Goal: Entertainment & Leisure: Consume media (video, audio)

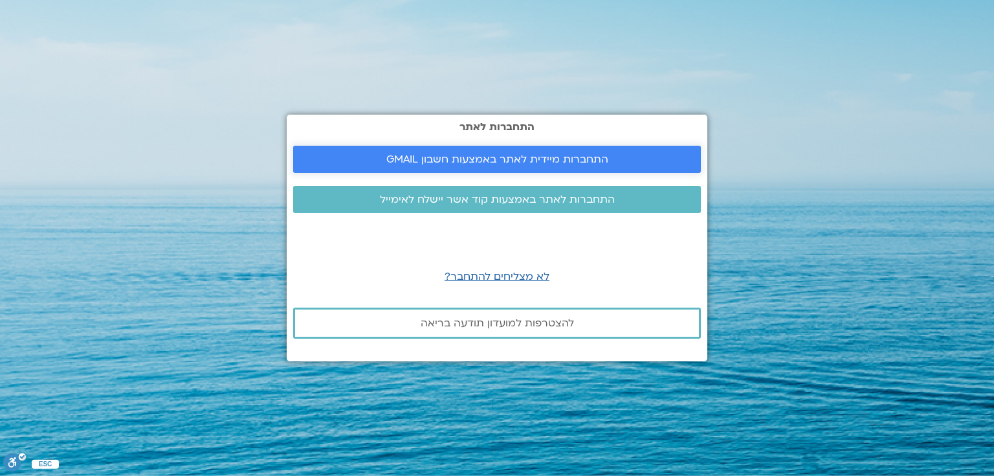
click at [539, 162] on span "התחברות מיידית לאתר באמצעות חשבון GMAIL" at bounding box center [497, 159] width 222 height 12
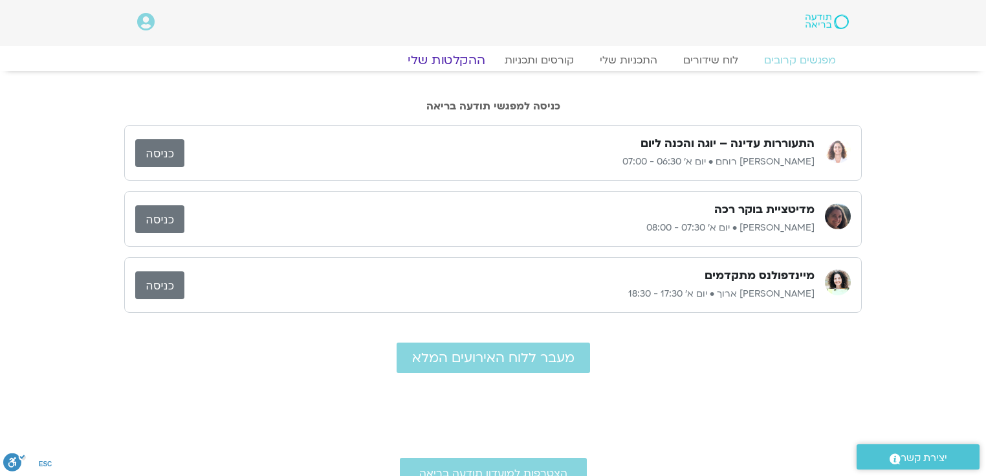
click at [462, 58] on link "ההקלטות שלי" at bounding box center [446, 60] width 109 height 16
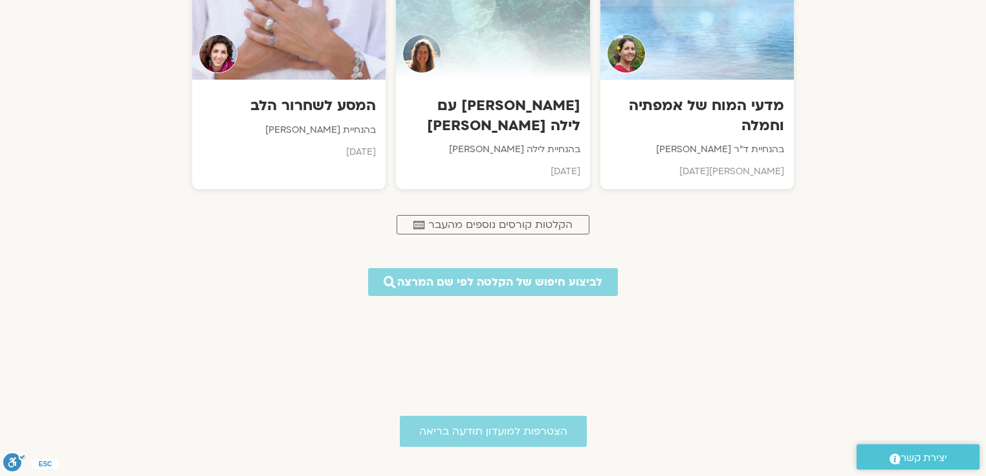
scroll to position [1184, 0]
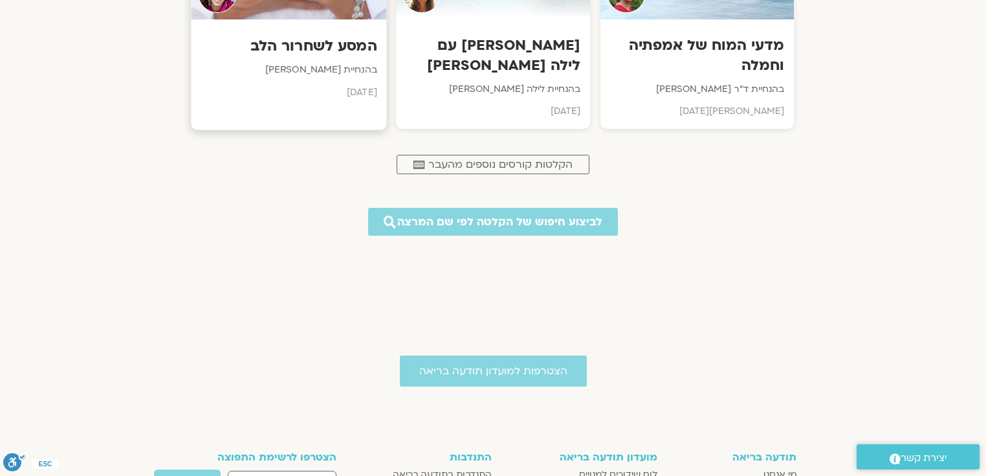
click at [321, 39] on h3 "המסע לשחרור הלב" at bounding box center [289, 46] width 176 height 20
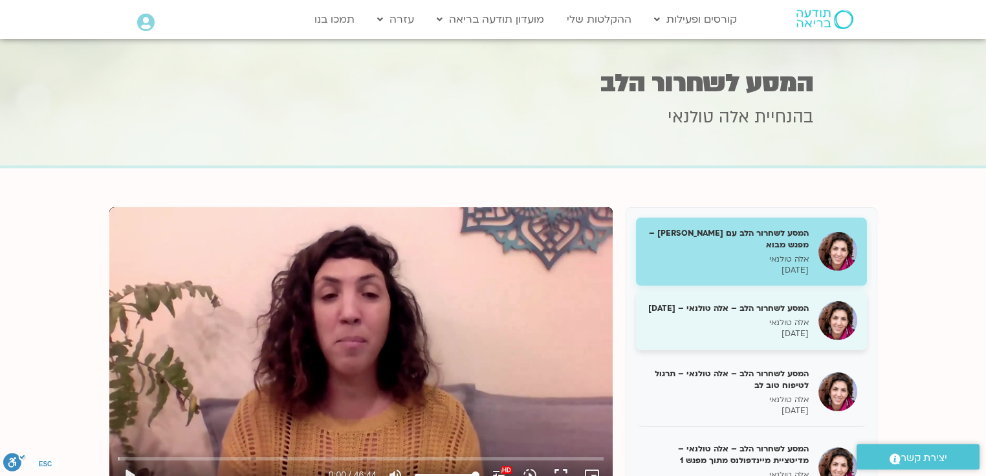
click at [779, 313] on h5 "המסע לשחרור הלב – אלה טולנאי – [DATE]" at bounding box center [727, 308] width 163 height 12
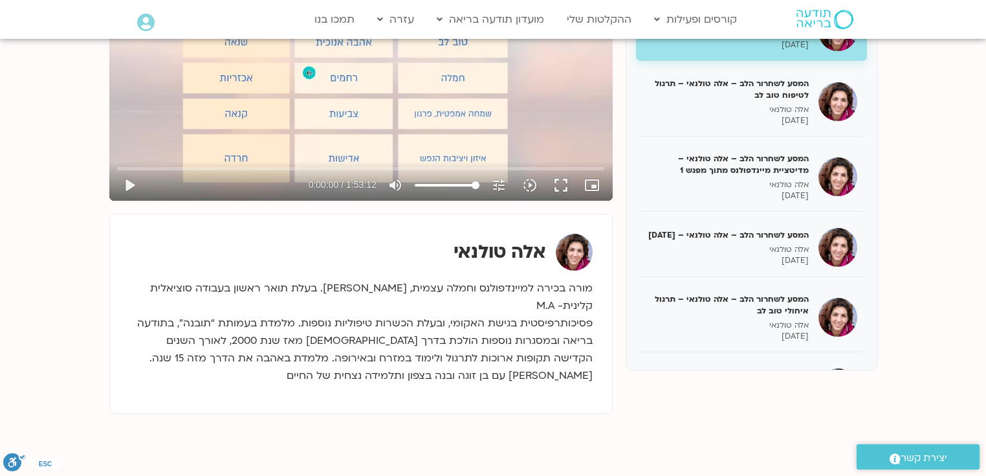
scroll to position [320, 0]
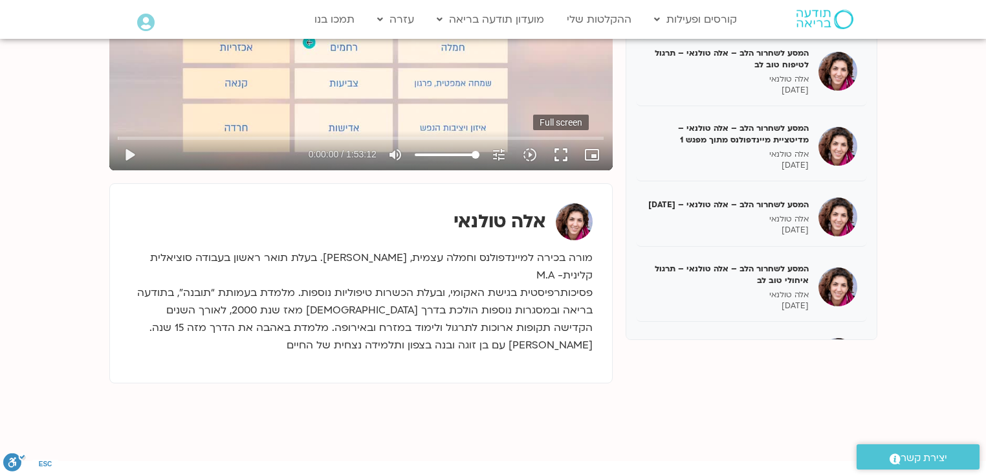
click at [562, 152] on button "fullscreen" at bounding box center [561, 154] width 31 height 31
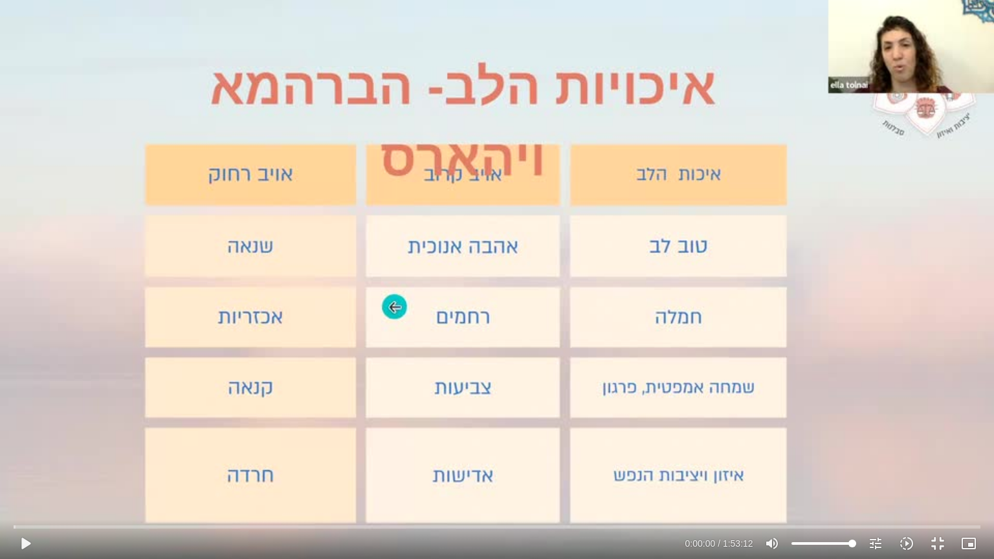
click at [922, 475] on button "fullscreen_exit" at bounding box center [937, 543] width 31 height 31
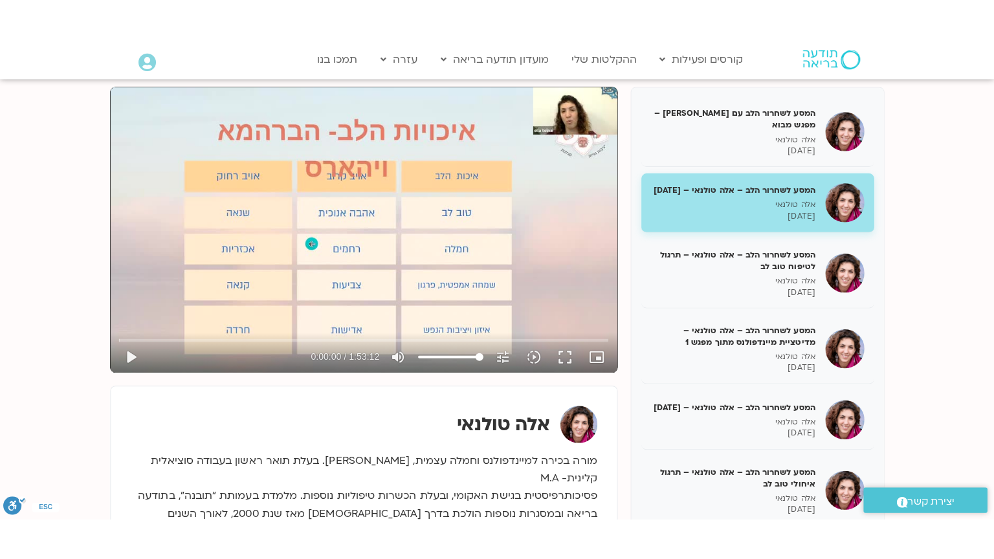
scroll to position [139, 0]
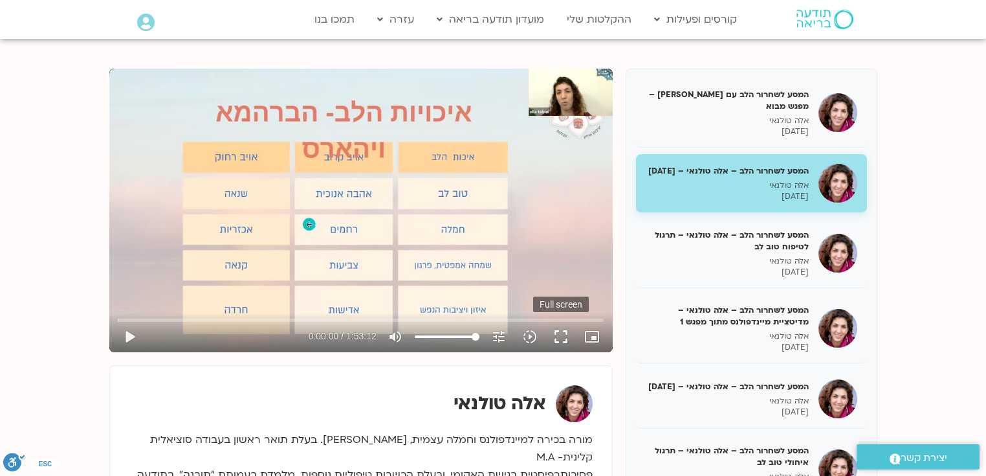
click at [557, 331] on button "fullscreen" at bounding box center [561, 336] width 31 height 31
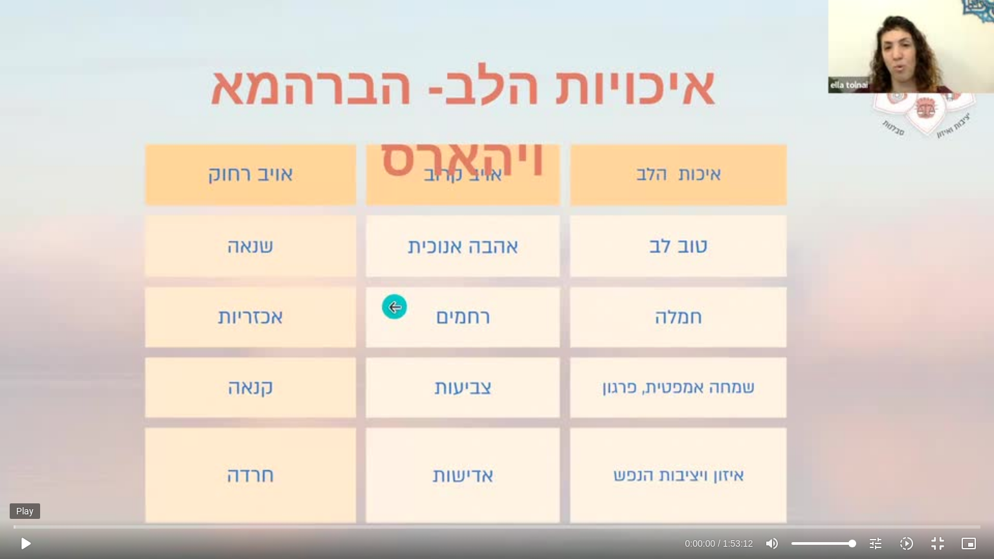
click at [28, 475] on button "play_arrow" at bounding box center [25, 543] width 31 height 31
type input "15.358462"
click at [774, 475] on icon "volume_up" at bounding box center [772, 544] width 16 height 16
type input "0"
type input "16.775219"
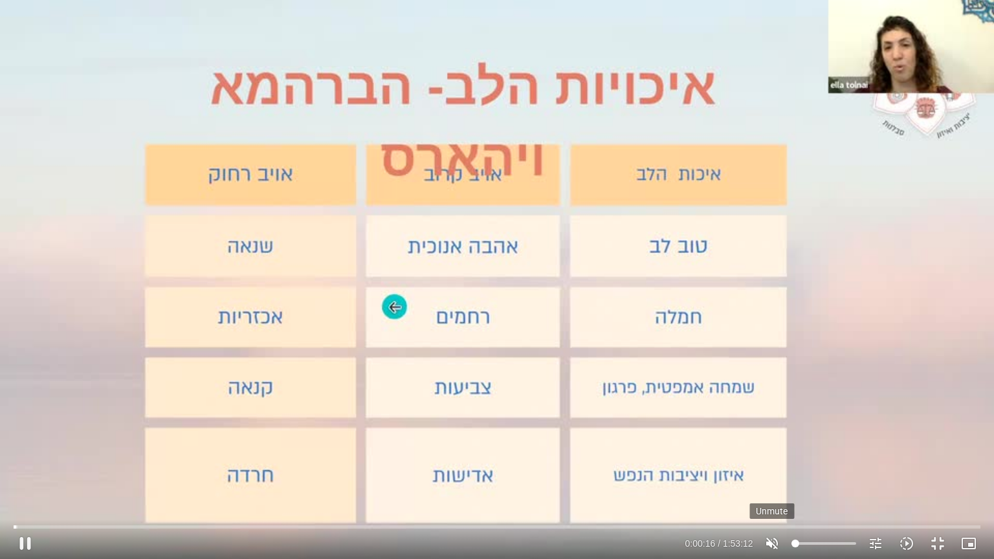
click at [766, 475] on icon "volume_off" at bounding box center [772, 544] width 16 height 16
type input "100"
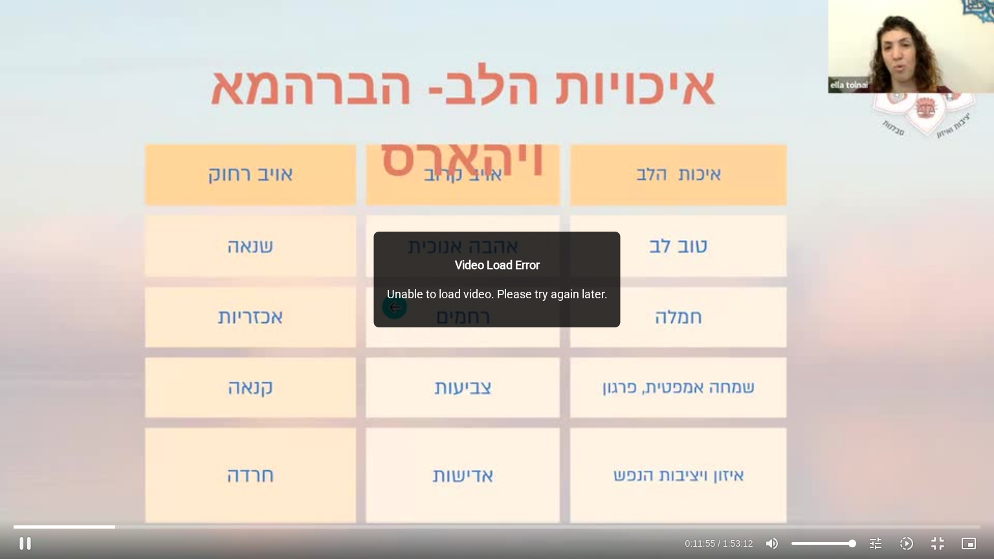
drag, startPoint x: 869, startPoint y: 542, endPoint x: 842, endPoint y: 509, distance: 42.3
click at [869, 475] on icon "tune" at bounding box center [876, 544] width 16 height 16
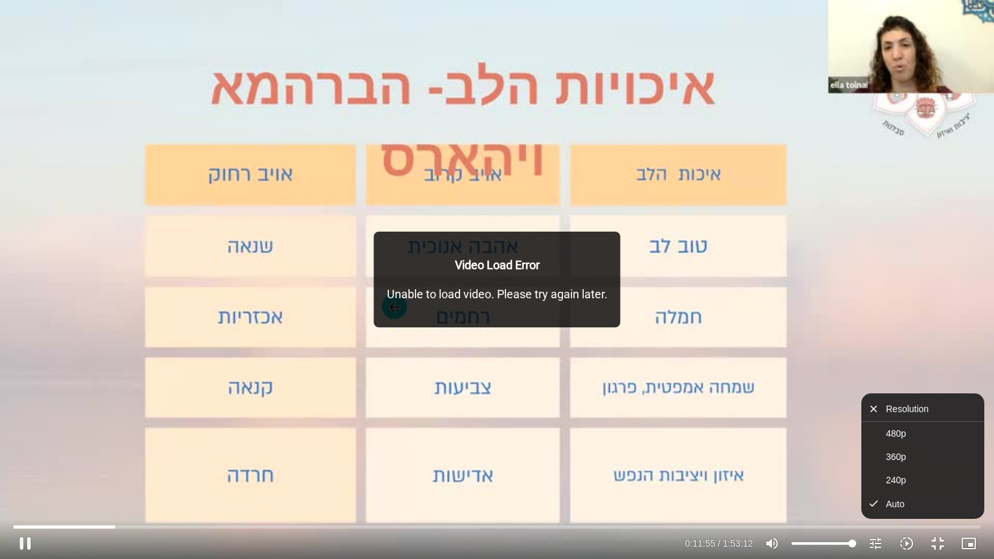
scroll to position [0, 0]
click at [432, 246] on div "Video Load Error Unable to load video. Please try again later." at bounding box center [497, 280] width 247 height 96
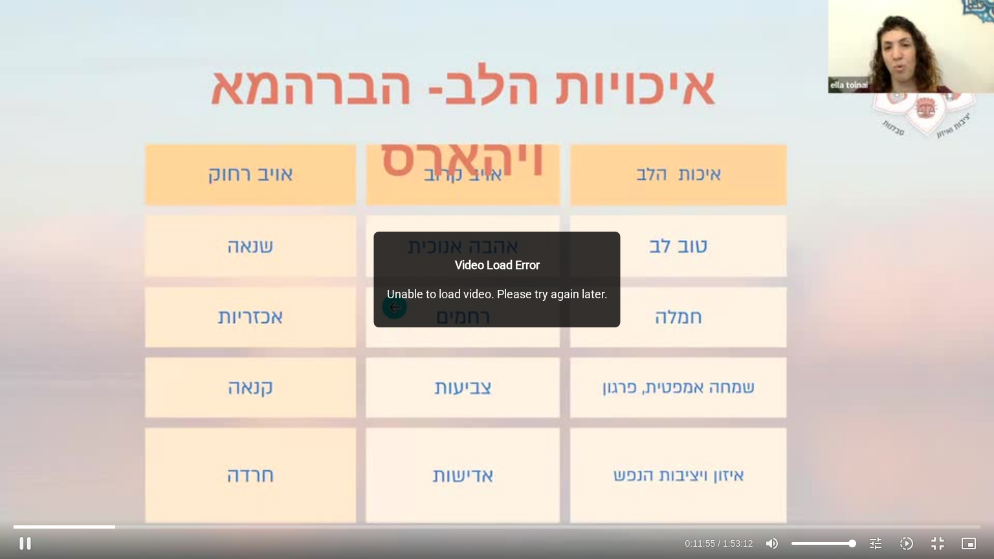
click at [434, 266] on p "Video Load Error" at bounding box center [497, 264] width 221 height 17
click at [109, 475] on input "Seek" at bounding box center [497, 527] width 966 height 8
type input "668.511742"
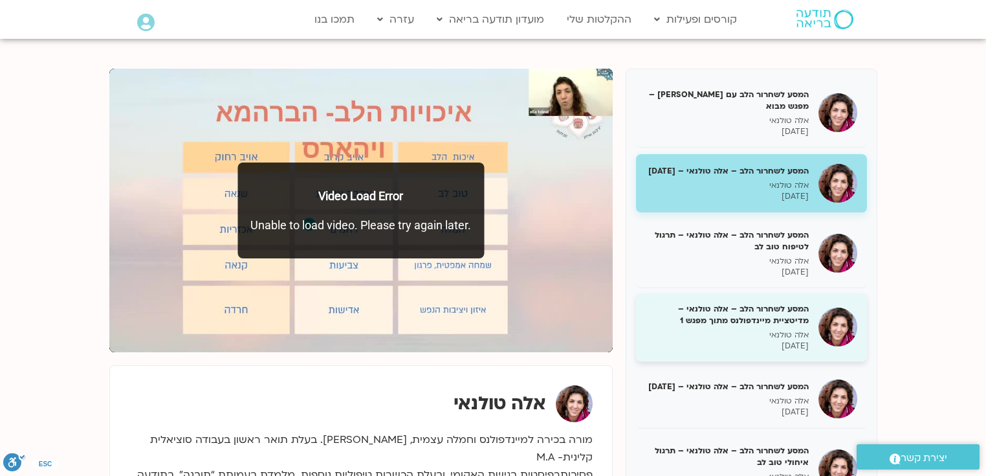
click at [770, 318] on h5 "המסע לשחרור הלב – אלה טולנאי – מדיטציית מיינדפולנס מתוך מפגש 1" at bounding box center [727, 314] width 163 height 23
